Goal: Information Seeking & Learning: Learn about a topic

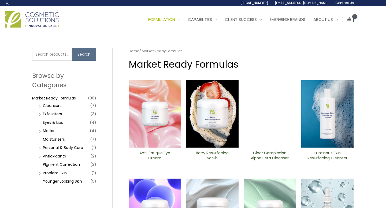
click at [40, 147] on li "Personal & Body Care (1)" at bounding box center [67, 148] width 59 height 8
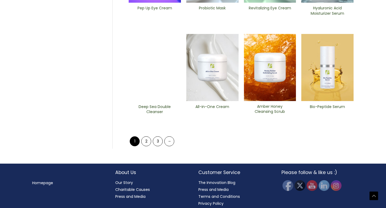
scroll to position [249, 0]
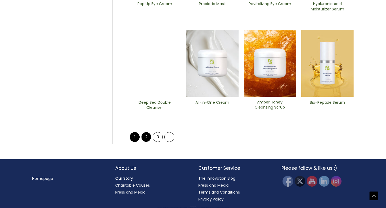
click at [145, 136] on link "2" at bounding box center [146, 137] width 10 height 10
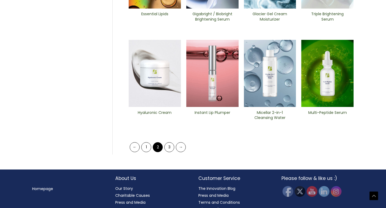
scroll to position [238, 0]
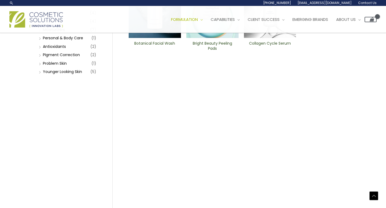
scroll to position [0, 0]
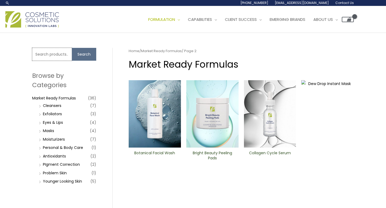
click at [57, 56] on input "Search for:" at bounding box center [52, 54] width 40 height 13
type input "hair"
click at [72, 48] on button "Search" at bounding box center [84, 54] width 24 height 13
